Goal: Task Accomplishment & Management: Complete application form

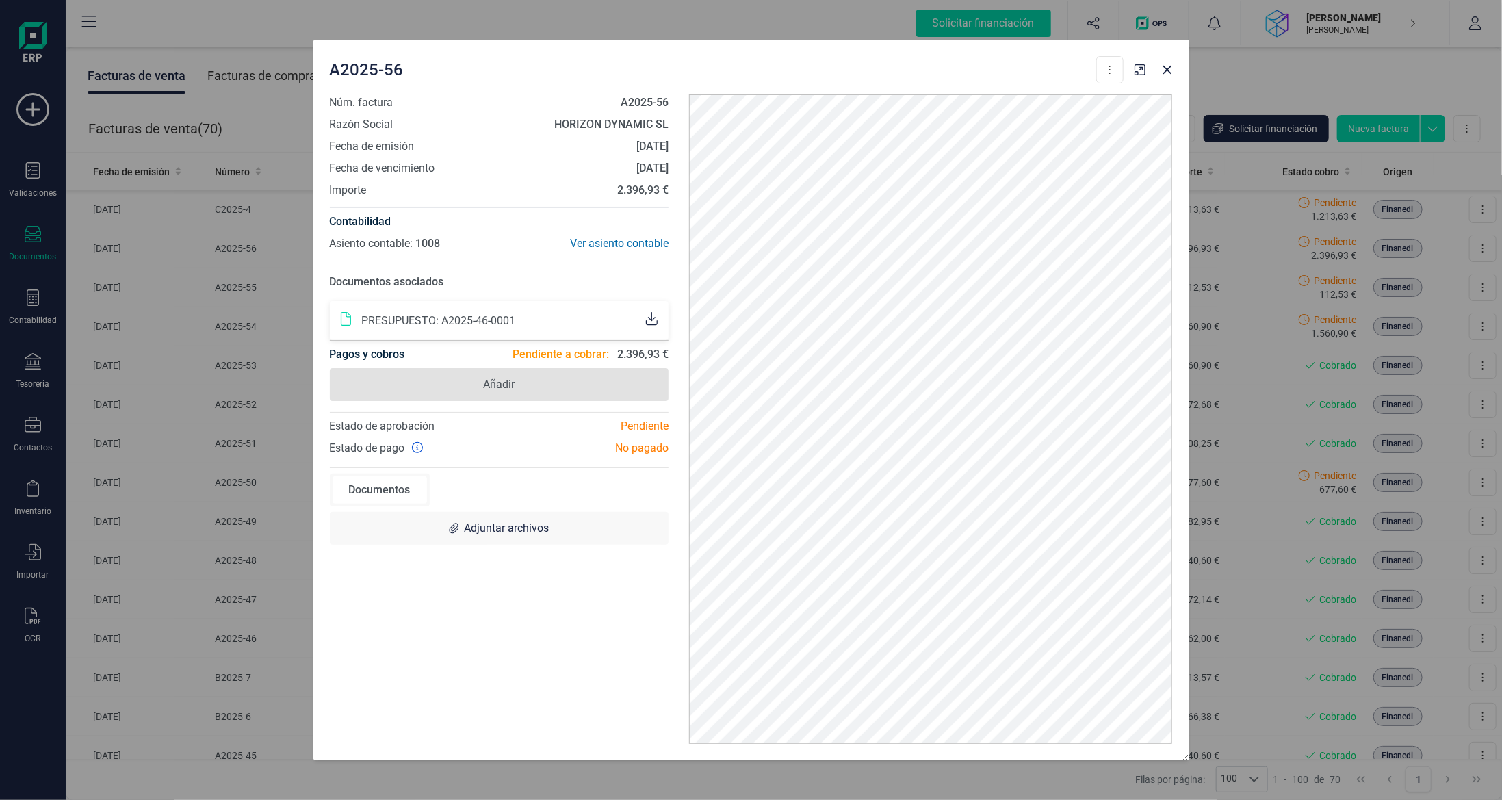
click at [538, 378] on span "Añadir" at bounding box center [499, 384] width 339 height 33
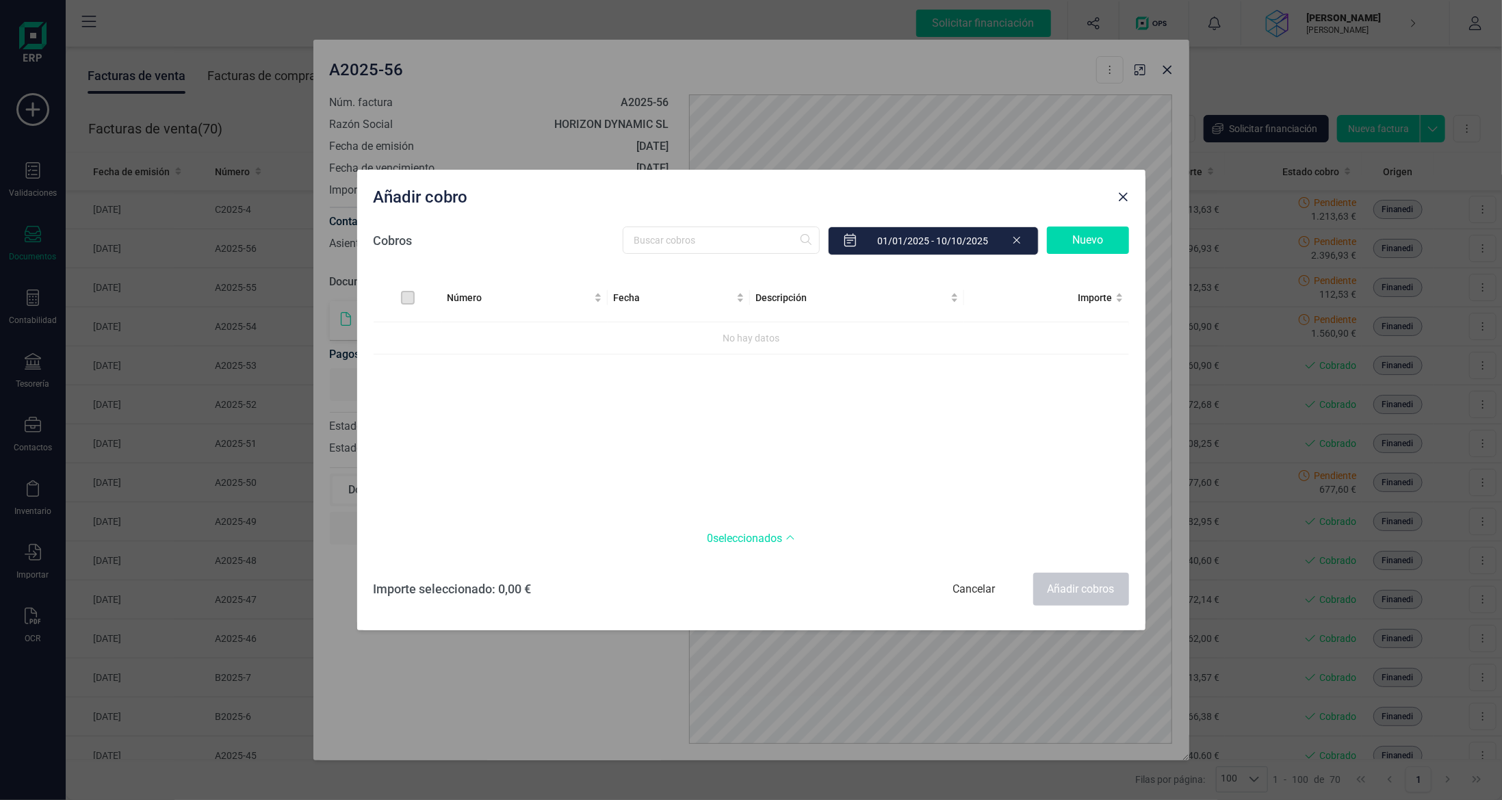
click at [1091, 237] on div "Nuevo" at bounding box center [1088, 239] width 82 height 27
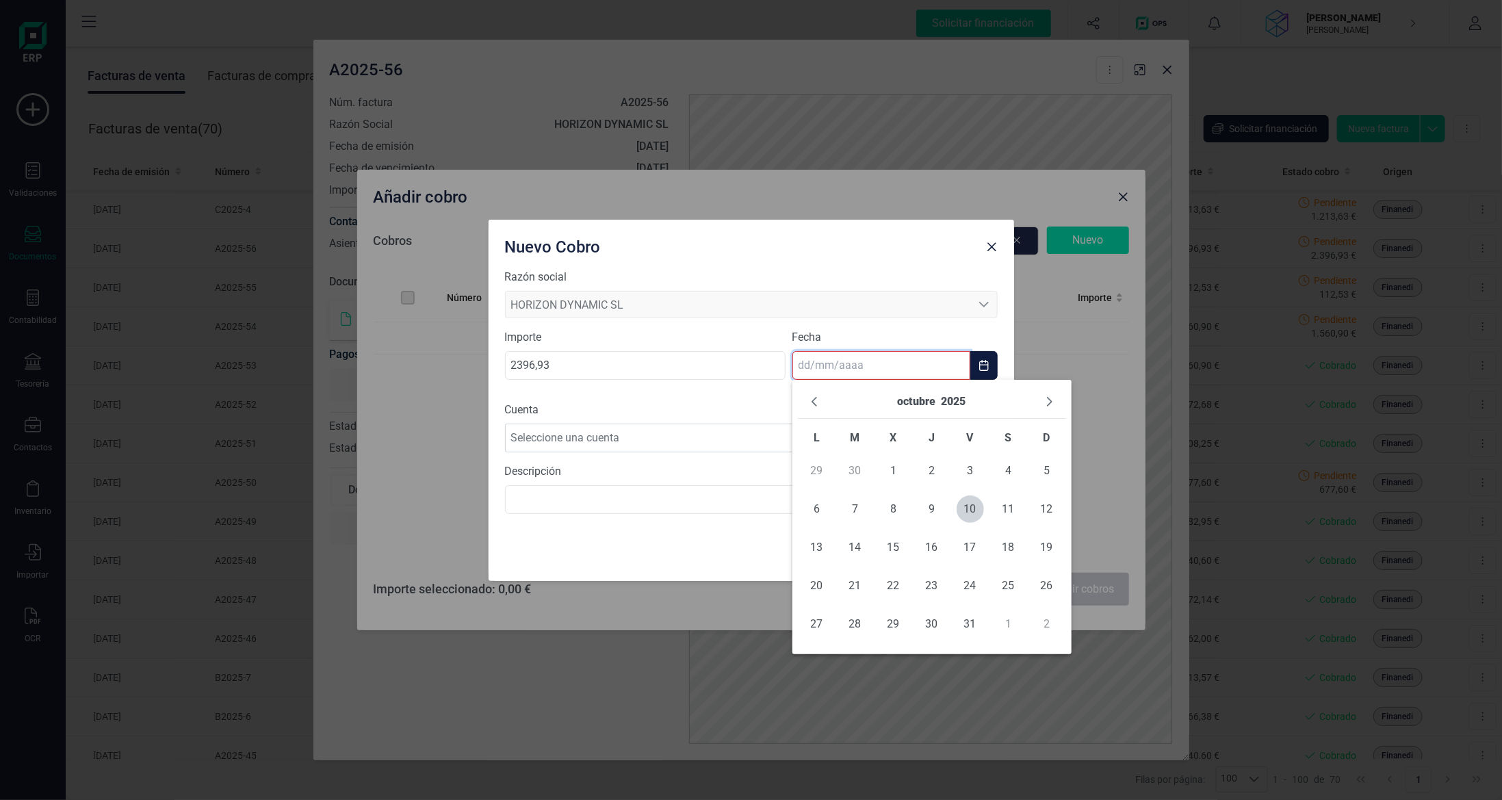
click at [815, 372] on input "text" at bounding box center [881, 365] width 178 height 29
click at [970, 512] on span "10" at bounding box center [969, 508] width 27 height 27
type input "[DATE]"
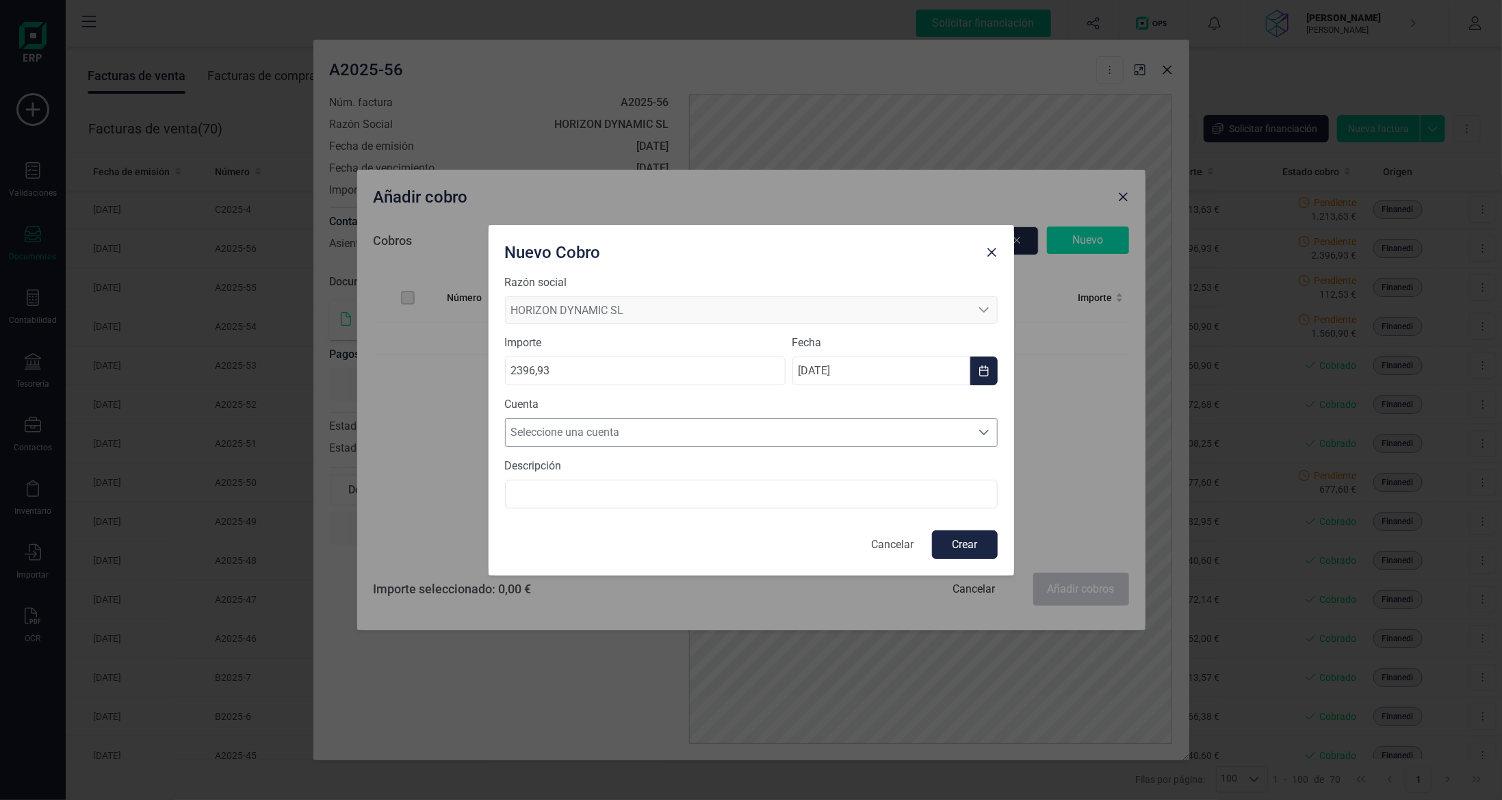
click at [816, 435] on span "Seleccione una cuenta" at bounding box center [738, 432] width 465 height 27
click at [784, 470] on li "[FINANCIAL_ID]" at bounding box center [751, 465] width 493 height 27
click at [967, 543] on button "Crear" at bounding box center [965, 544] width 66 height 29
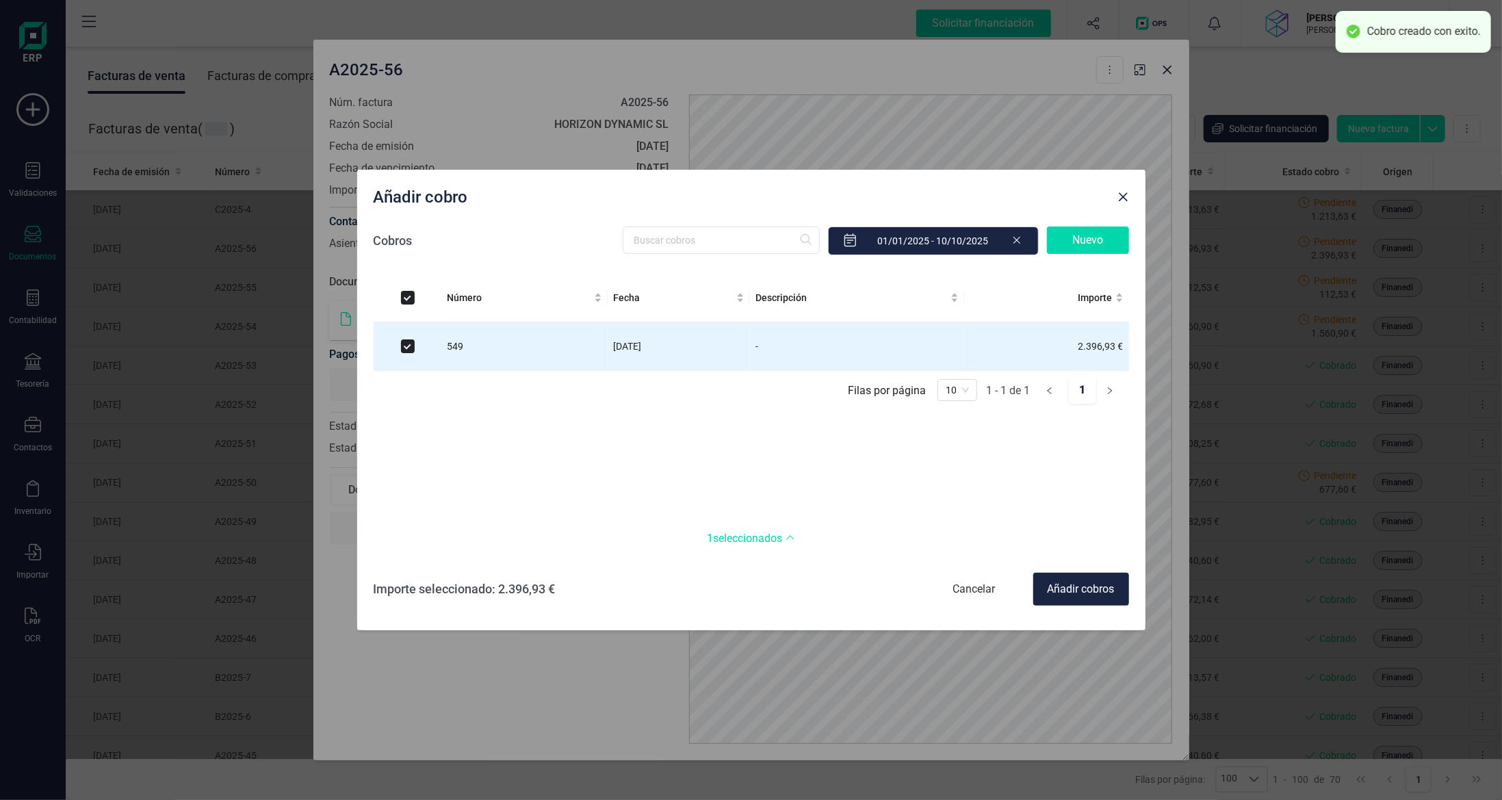
click at [1070, 596] on div "Añadir cobros" at bounding box center [1081, 589] width 96 height 33
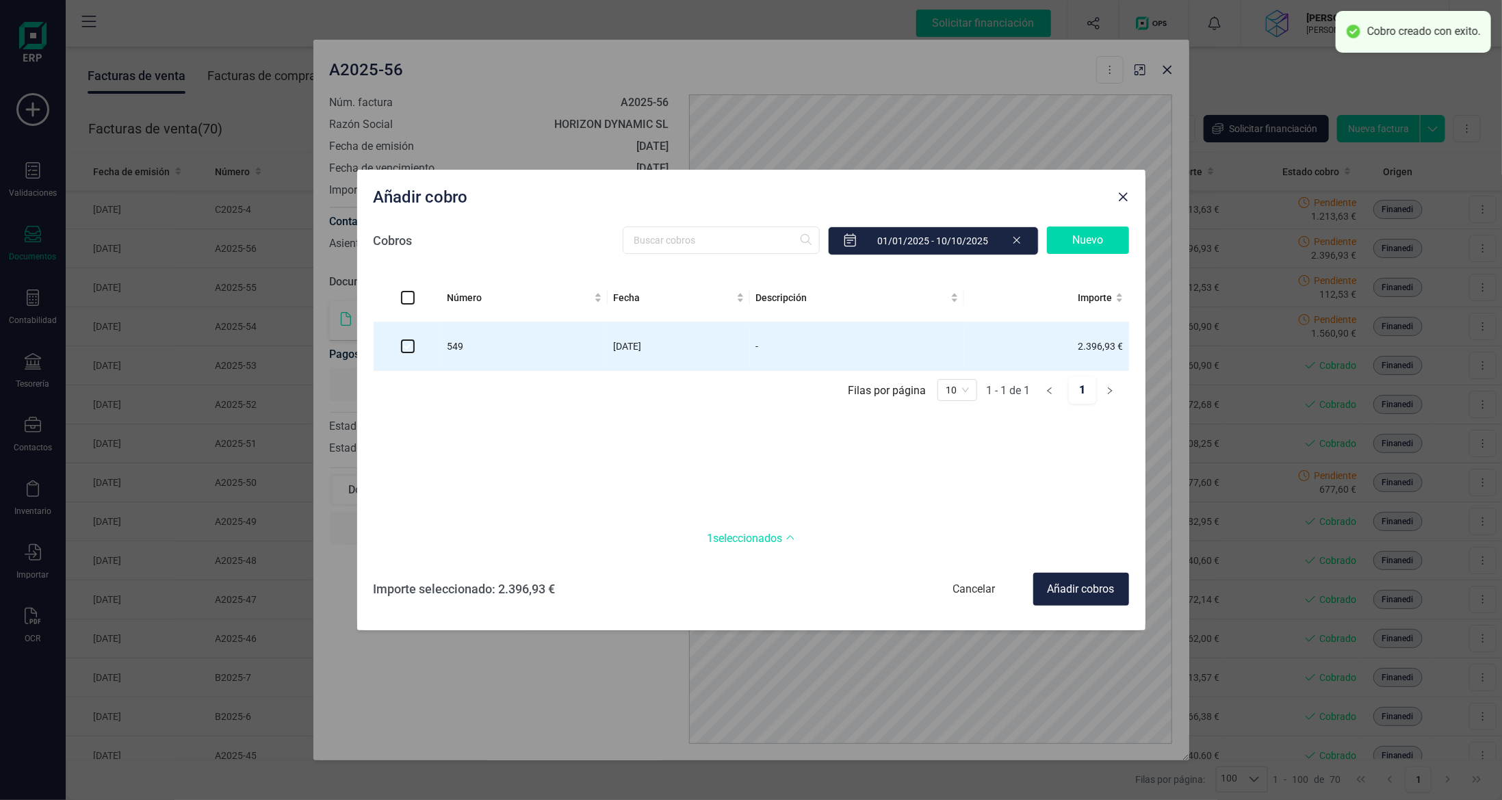
checkbox input "false"
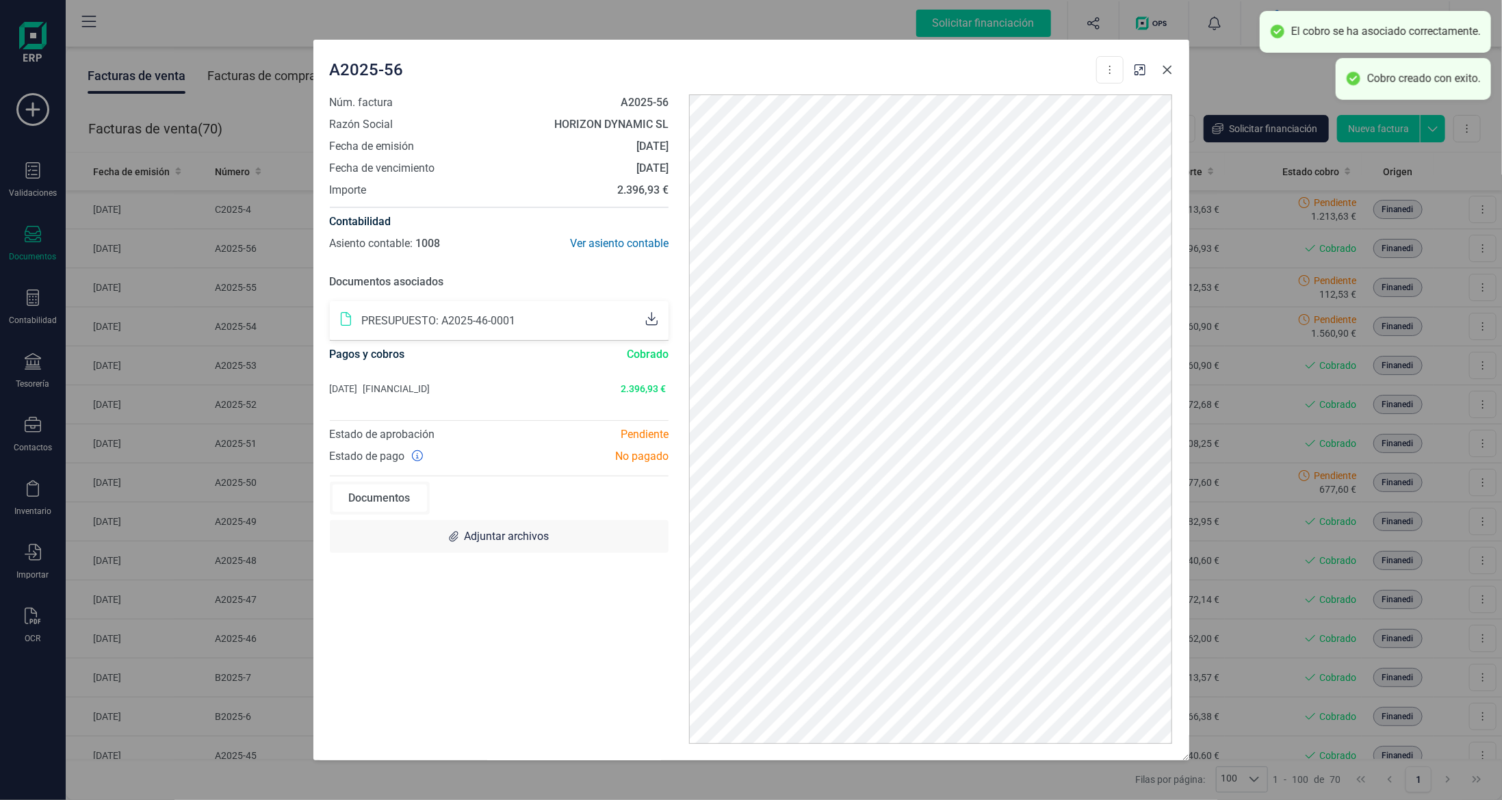
click at [1169, 71] on icon "Close" at bounding box center [1167, 69] width 11 height 11
